Goal: Task Accomplishment & Management: Manage account settings

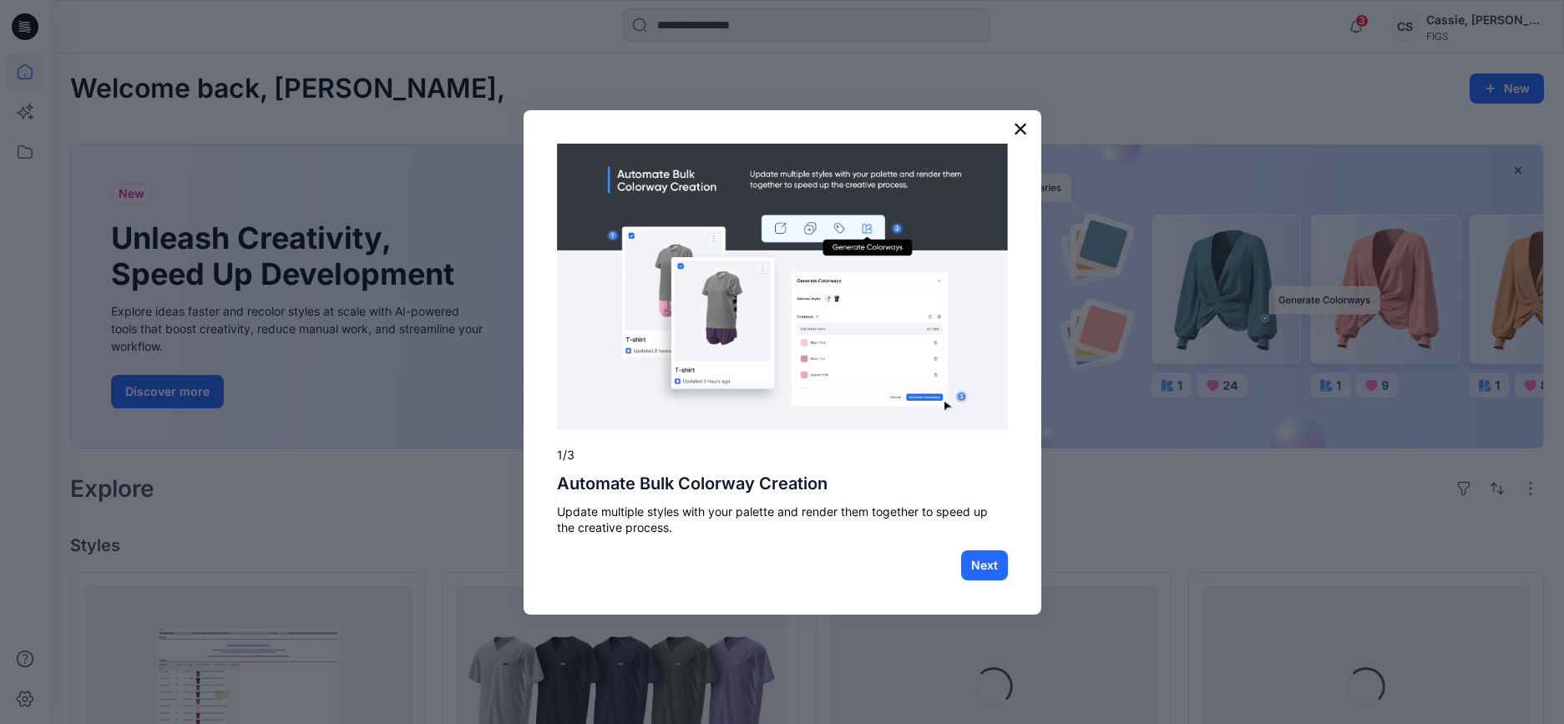
click at [1017, 132] on button "×" at bounding box center [1021, 128] width 16 height 27
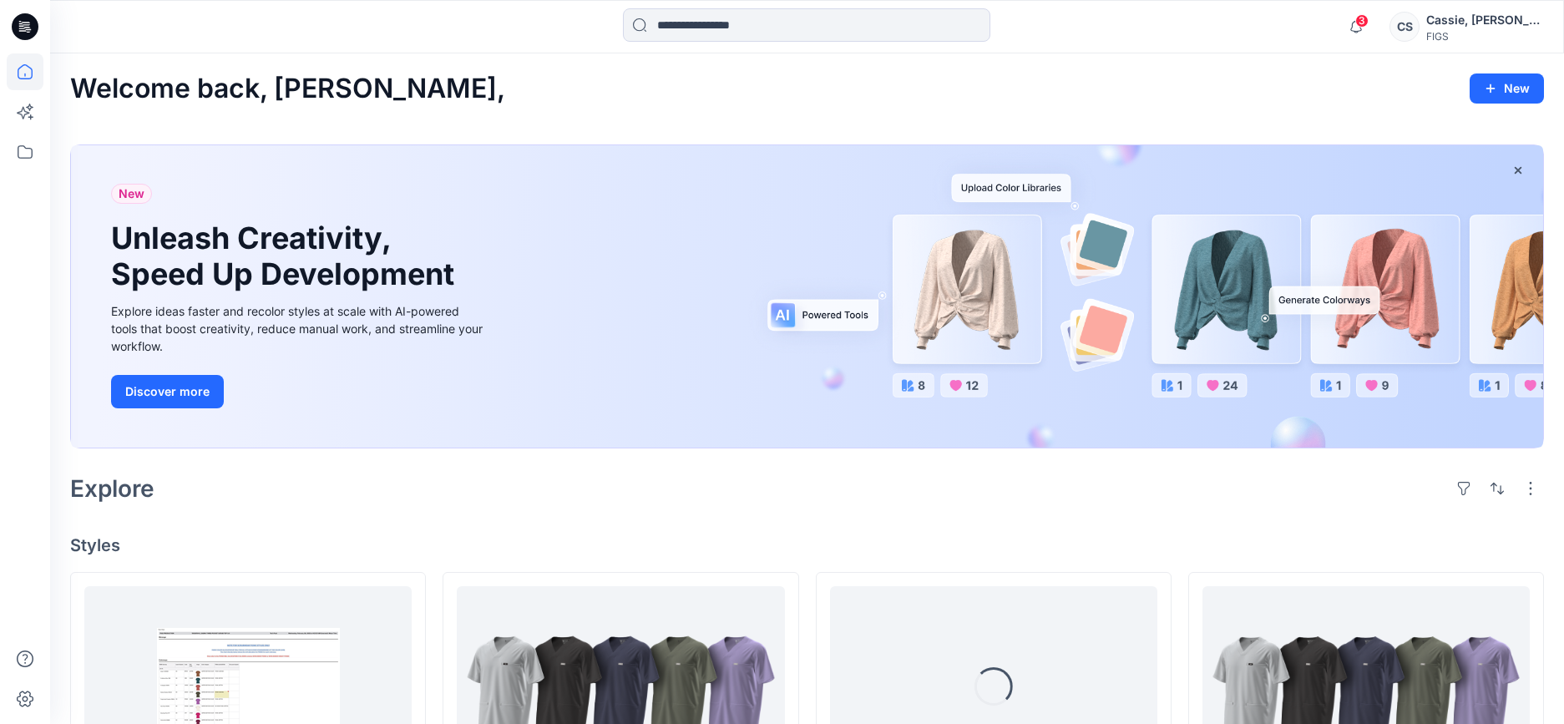
click at [1473, 33] on div "FIGS" at bounding box center [1485, 36] width 117 height 13
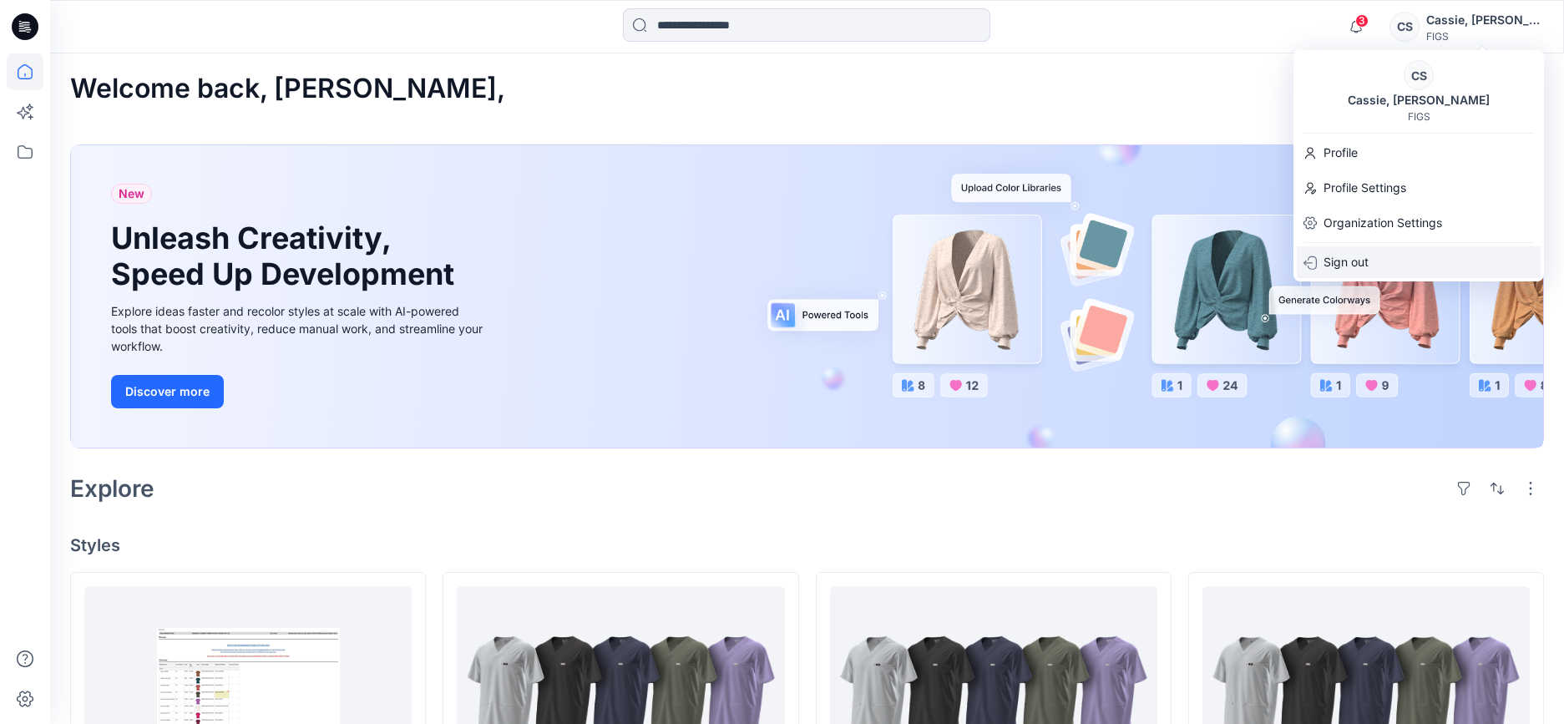
click at [1343, 264] on p "Sign out" at bounding box center [1346, 262] width 45 height 32
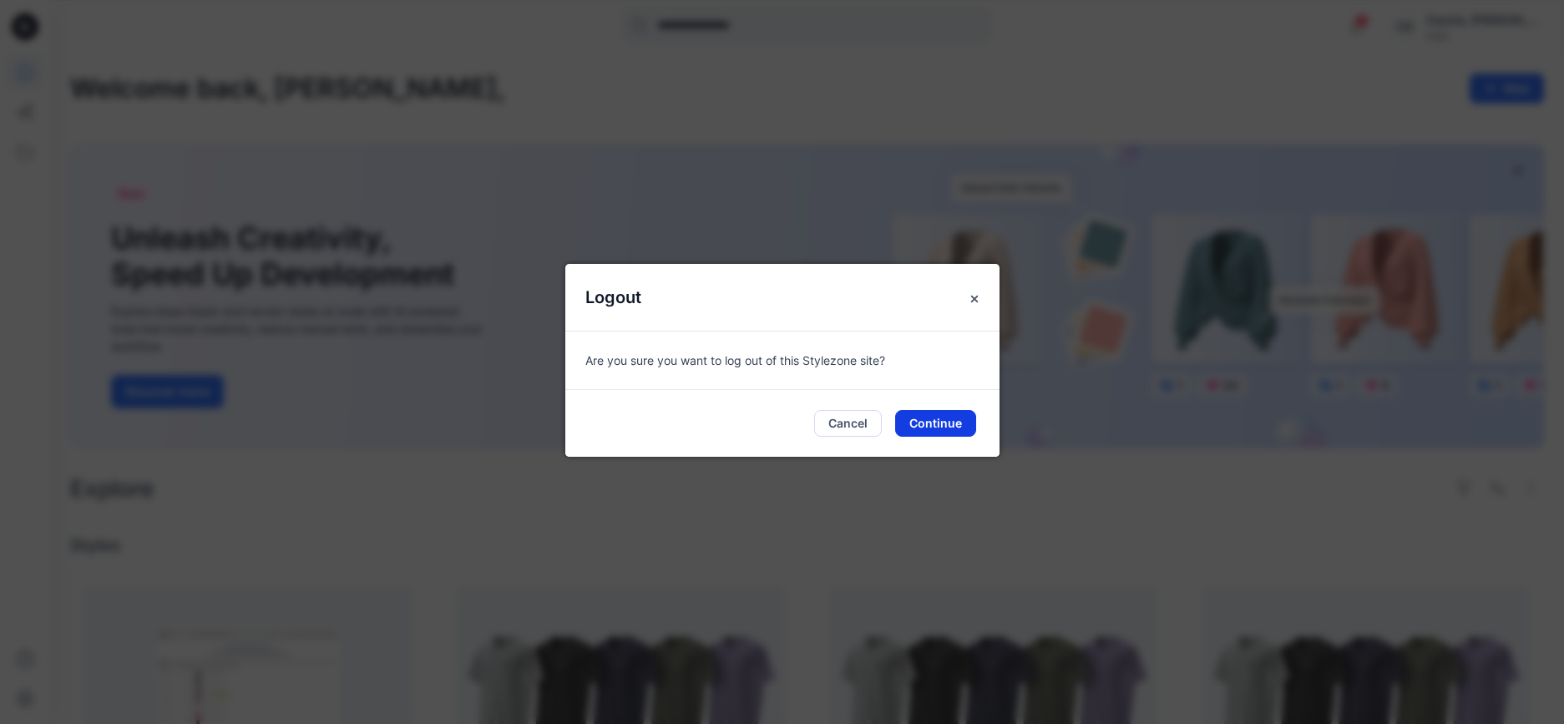
click at [937, 425] on button "Continue" at bounding box center [935, 423] width 81 height 27
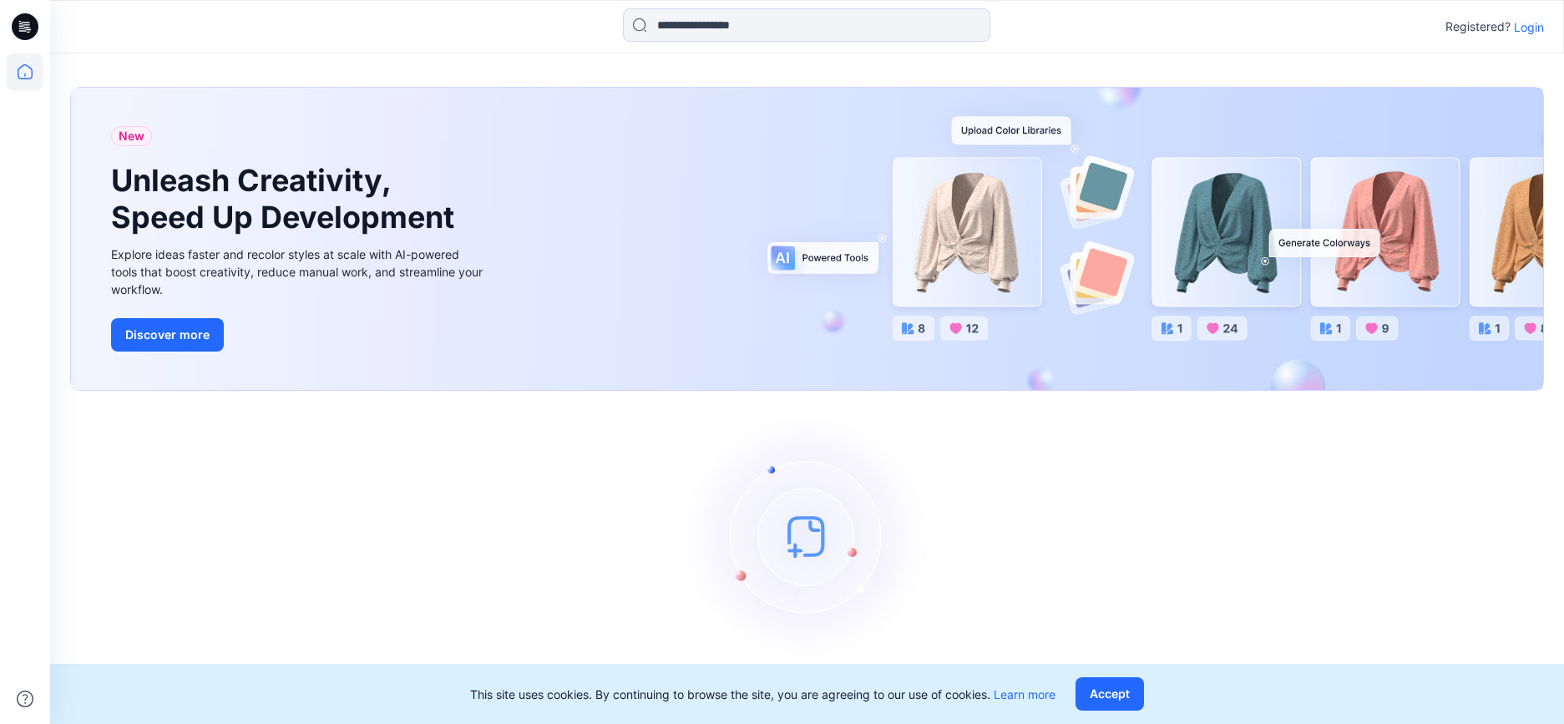
click at [1528, 28] on p "Login" at bounding box center [1529, 27] width 30 height 18
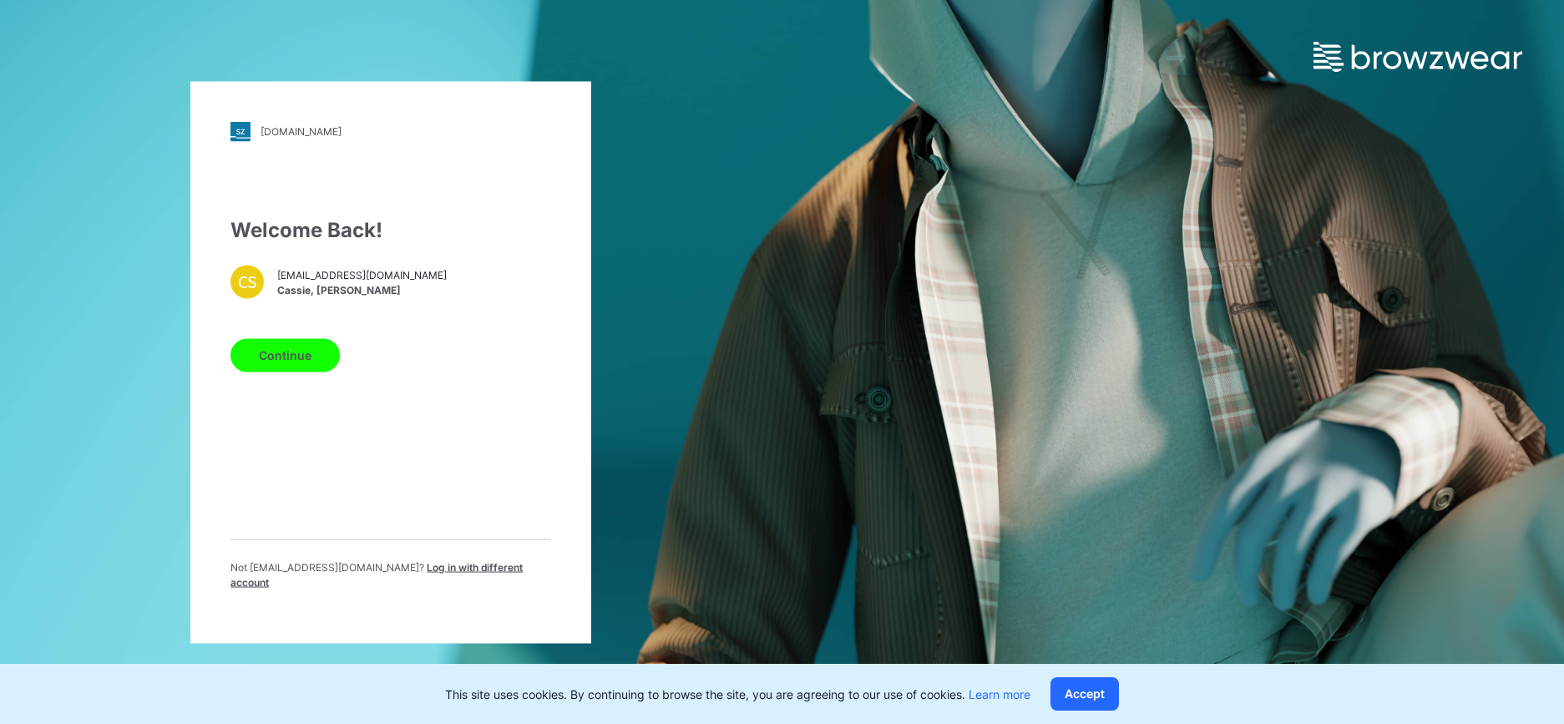
click at [296, 367] on button "Continue" at bounding box center [285, 354] width 109 height 33
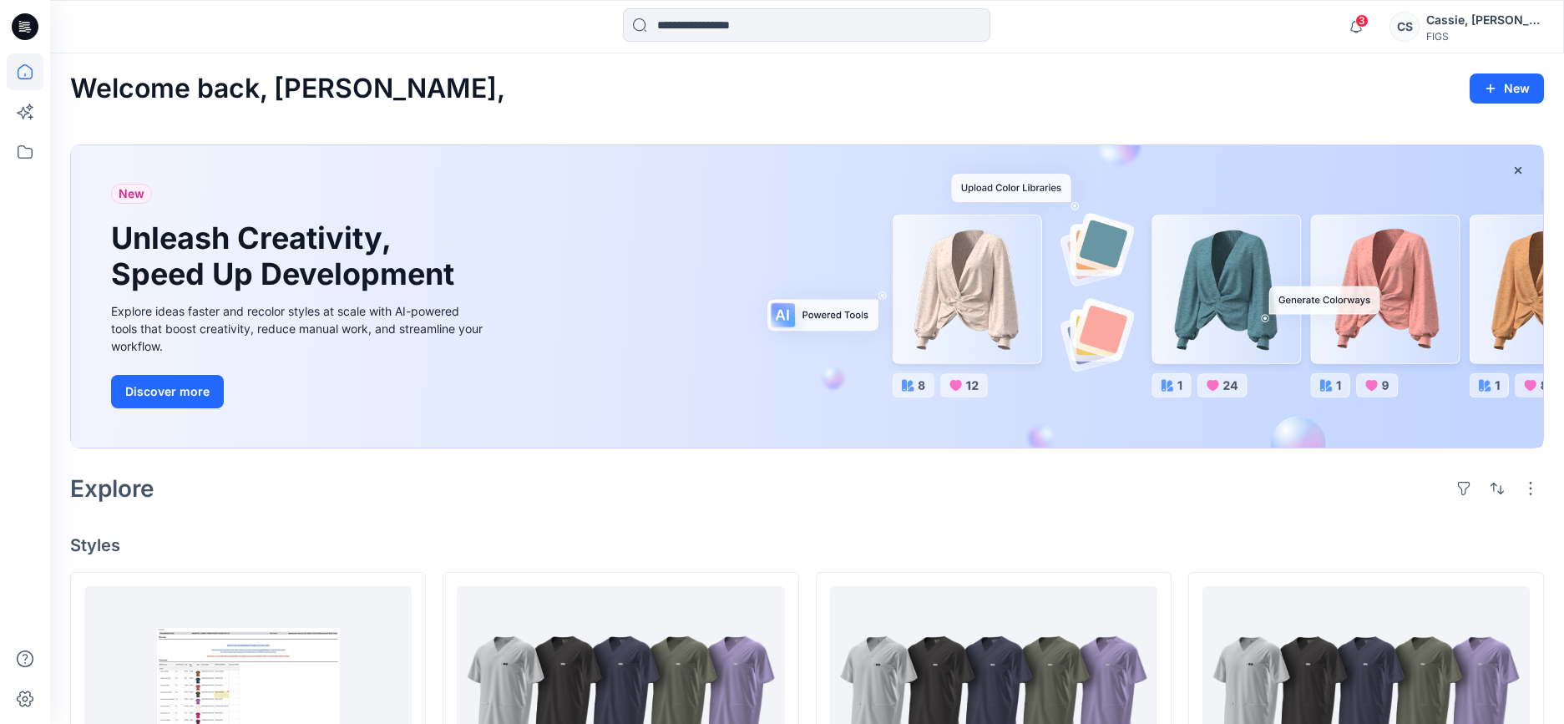
click at [1516, 23] on div "Cassie, [PERSON_NAME]" at bounding box center [1485, 20] width 117 height 20
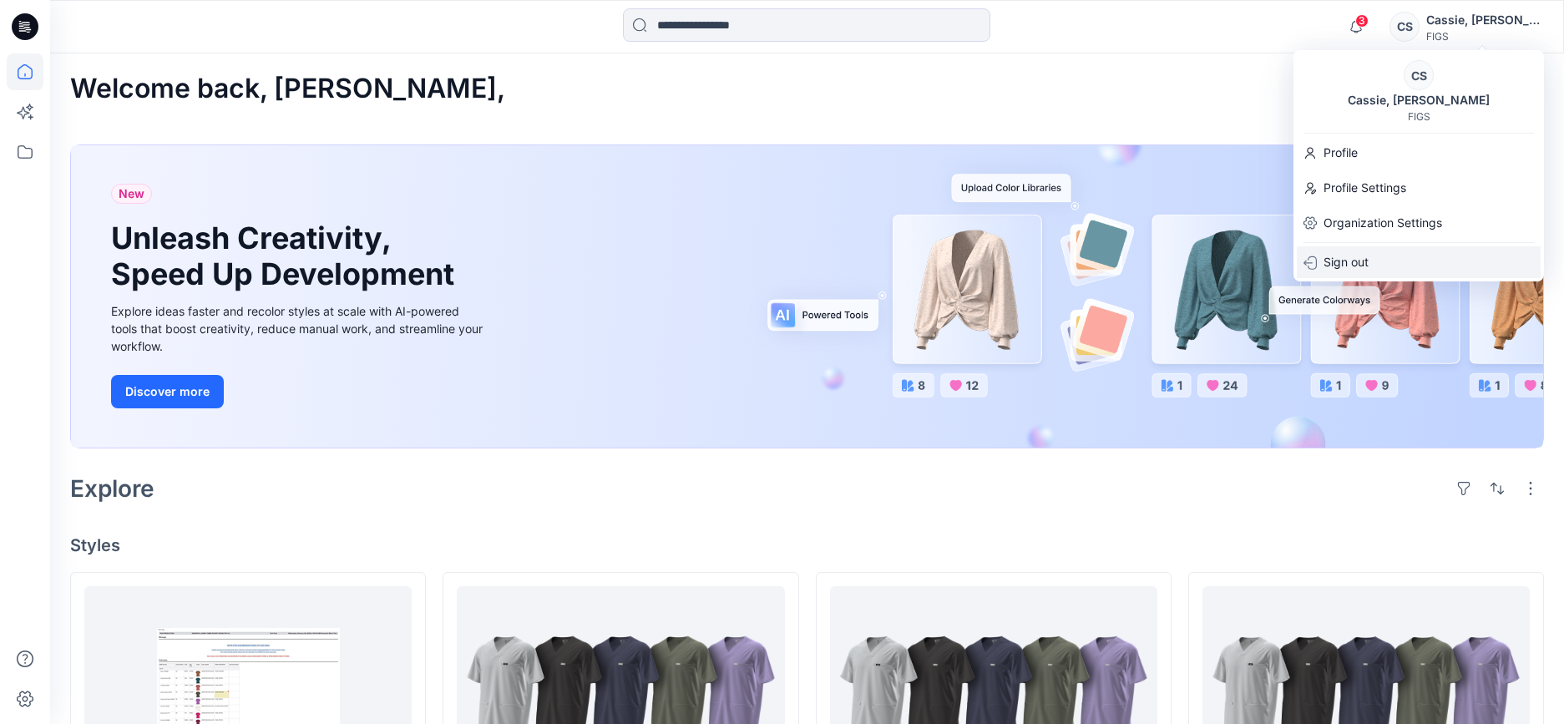
click at [1431, 250] on div "Sign out" at bounding box center [1419, 262] width 244 height 32
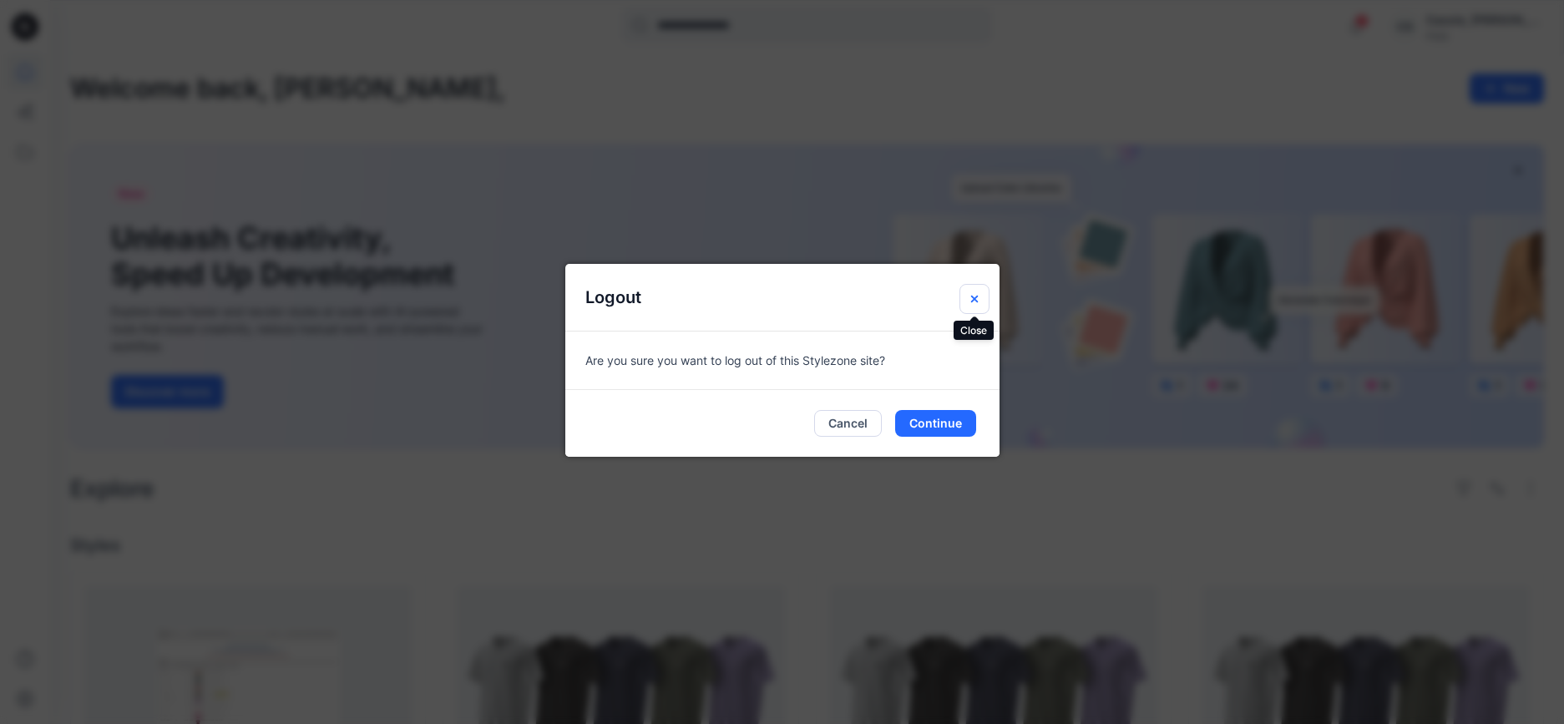
click at [979, 297] on icon "Close" at bounding box center [974, 298] width 13 height 13
